Goal: Find specific page/section: Find specific page/section

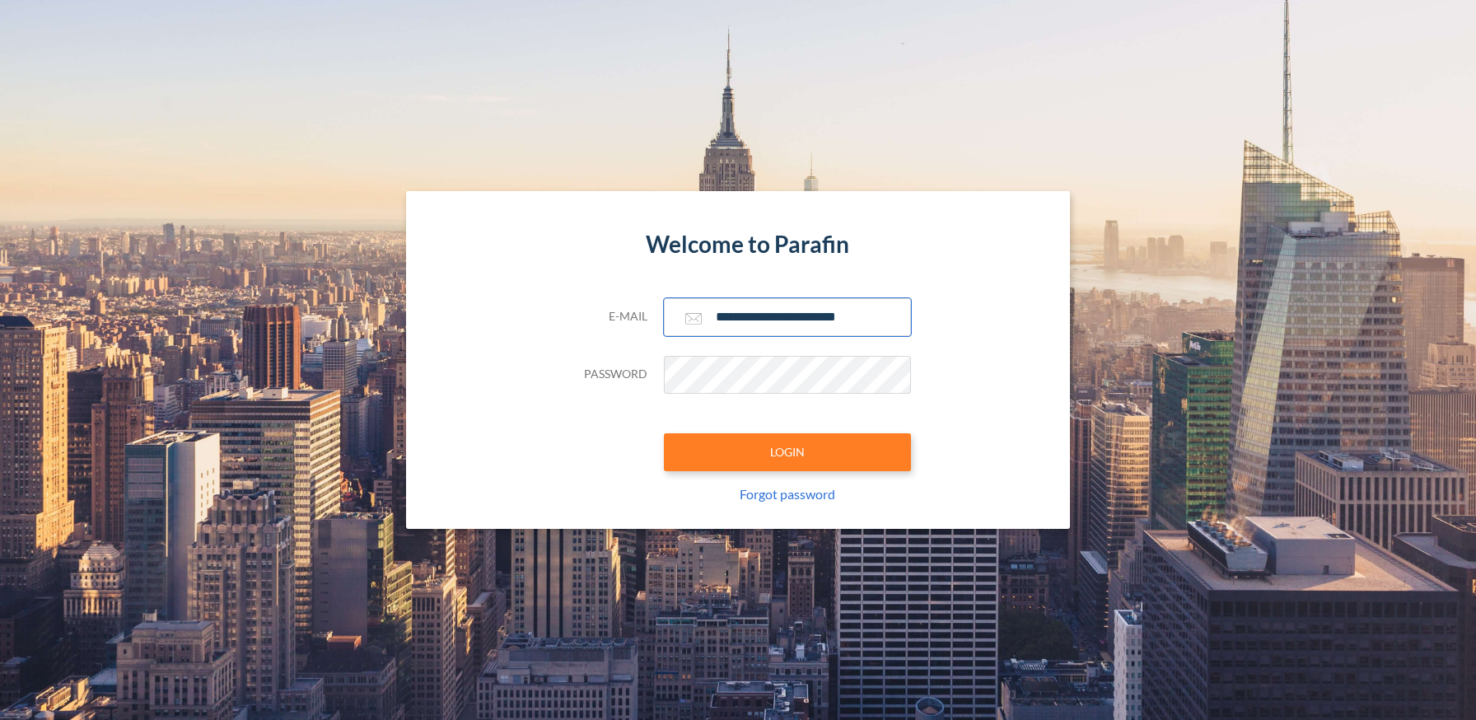
type input "**********"
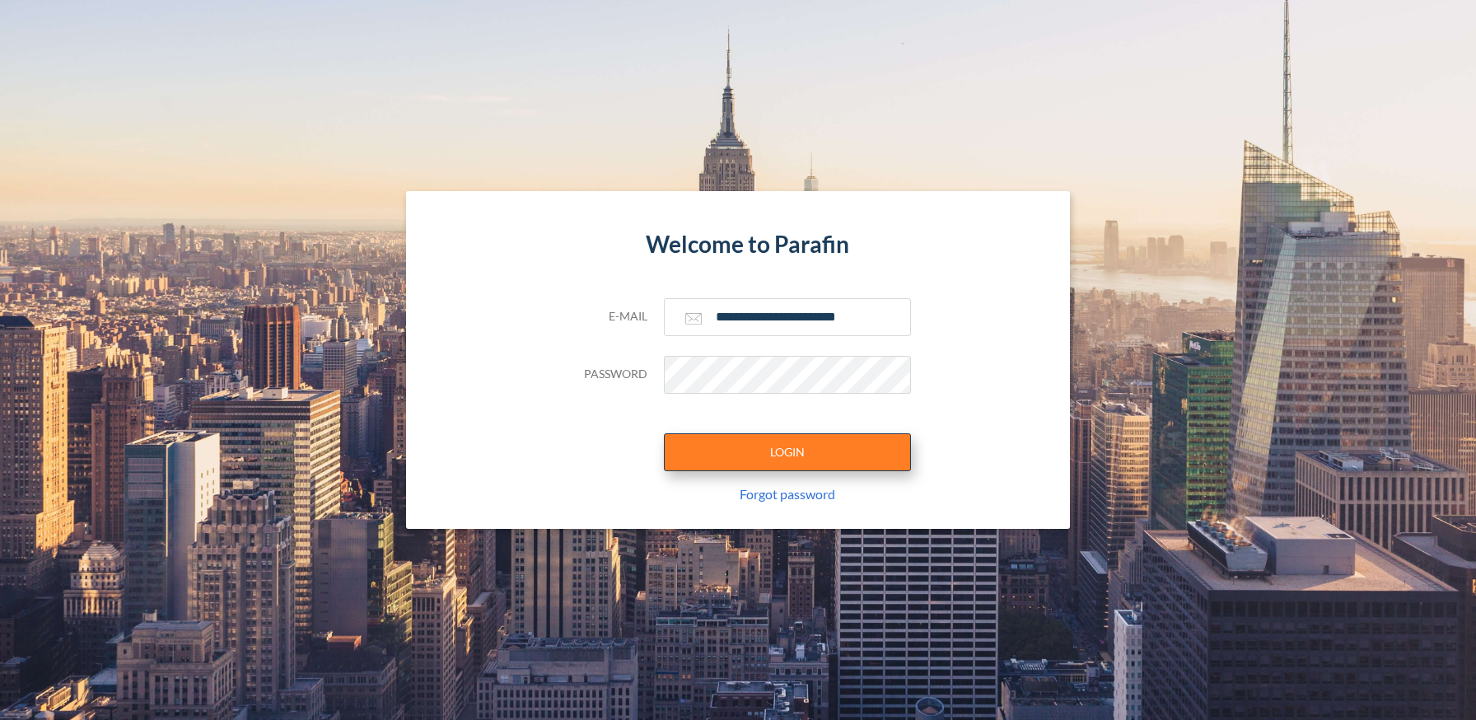
click at [786, 451] on button "LOGIN" at bounding box center [787, 452] width 247 height 38
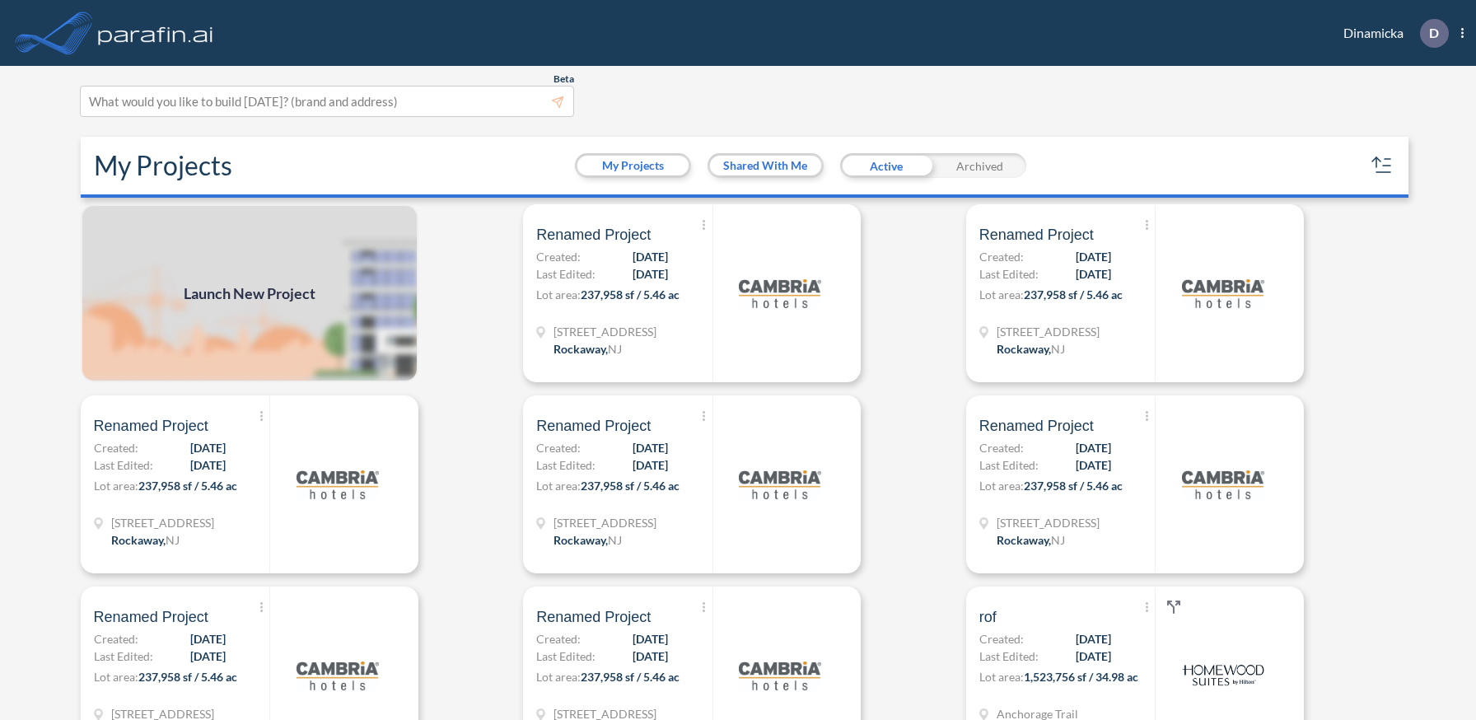
scroll to position [4, 0]
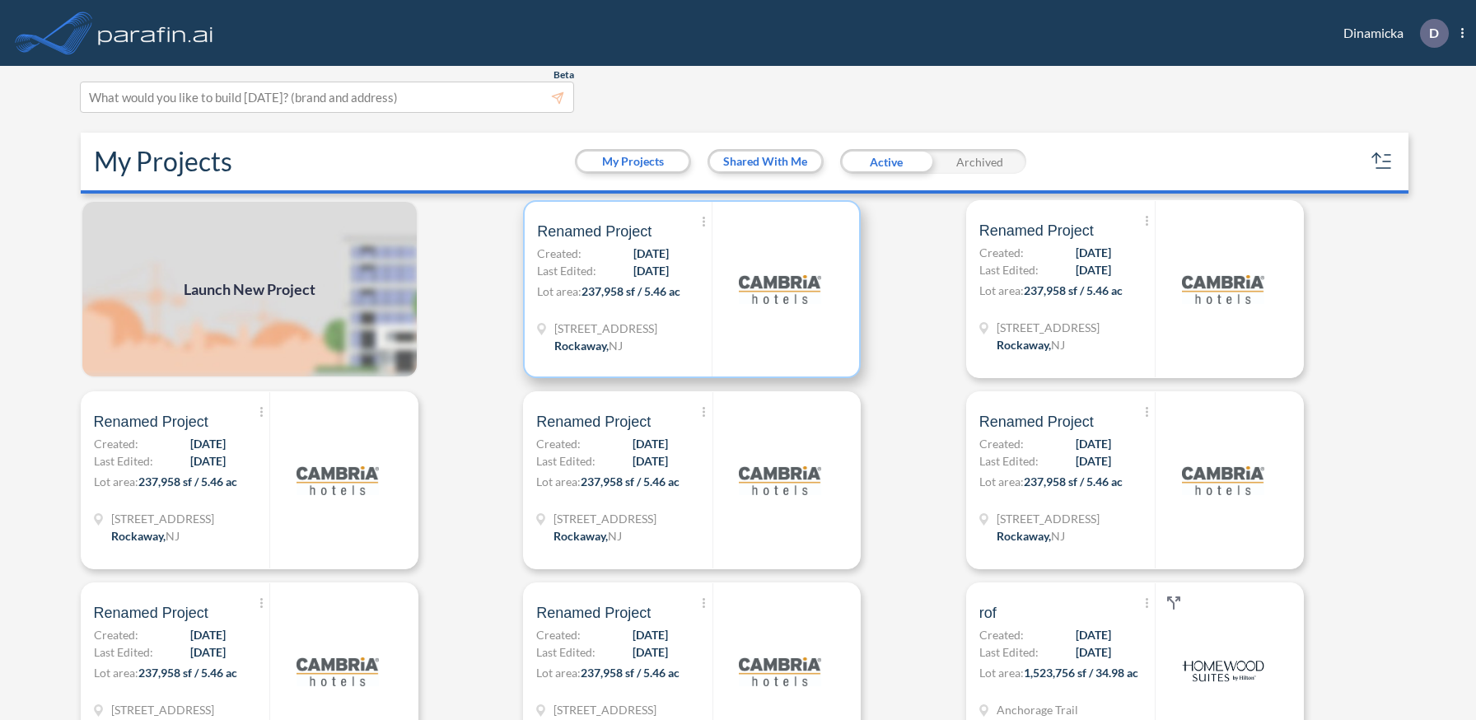
click at [692, 288] on p "Lot area: 237,958 sf / 5.46 ac" at bounding box center [624, 294] width 175 height 24
